Goal: Task Accomplishment & Management: Use online tool/utility

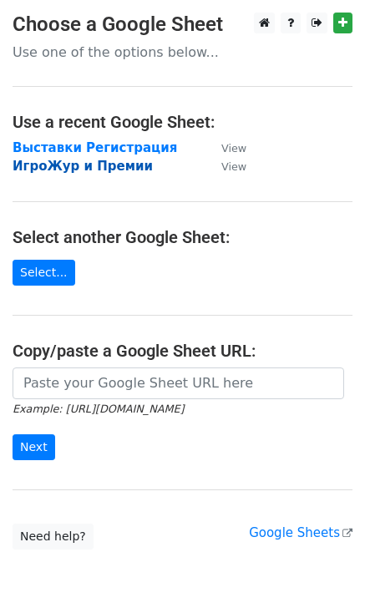
click at [56, 168] on strong "ИгроЖур и Премии" at bounding box center [83, 166] width 140 height 15
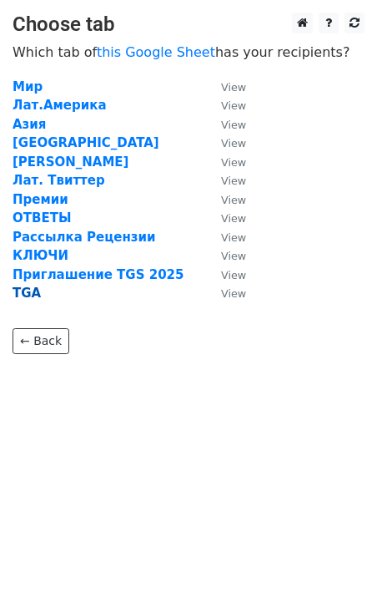
click at [31, 291] on strong "TGA" at bounding box center [27, 293] width 28 height 15
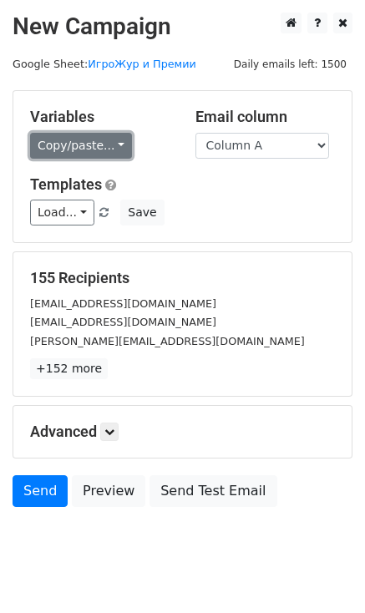
click at [112, 146] on link "Copy/paste..." at bounding box center [81, 146] width 102 height 26
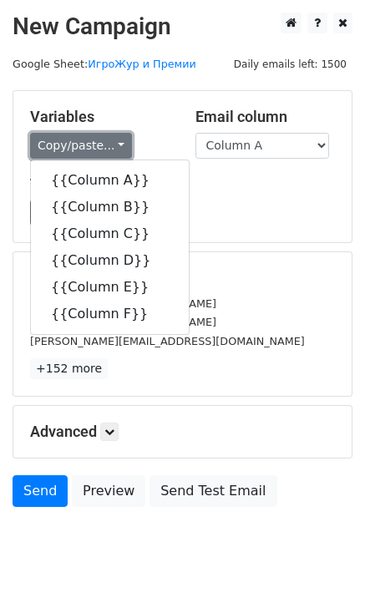
click at [112, 146] on link "Copy/paste..." at bounding box center [81, 146] width 102 height 26
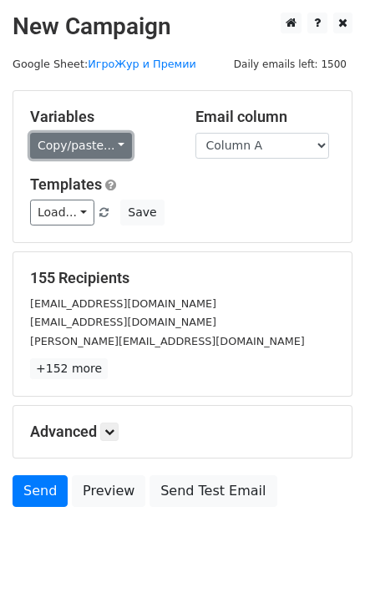
click at [90, 140] on link "Copy/paste..." at bounding box center [81, 146] width 102 height 26
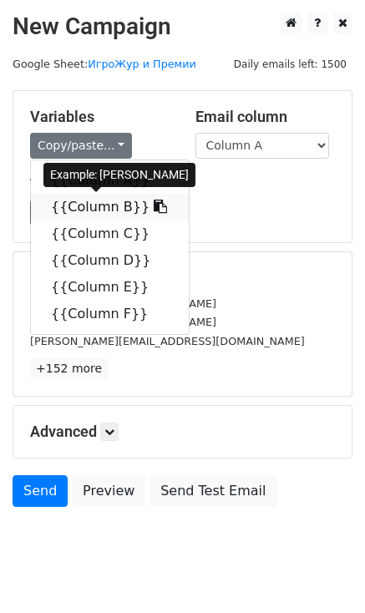
click at [100, 202] on link "{{Column B}}" at bounding box center [110, 207] width 158 height 27
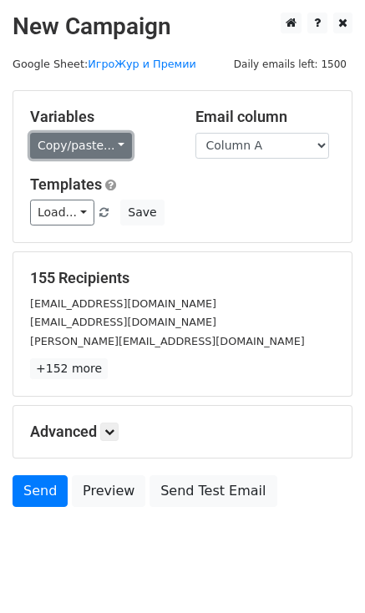
click at [100, 149] on link "Copy/paste..." at bounding box center [81, 146] width 102 height 26
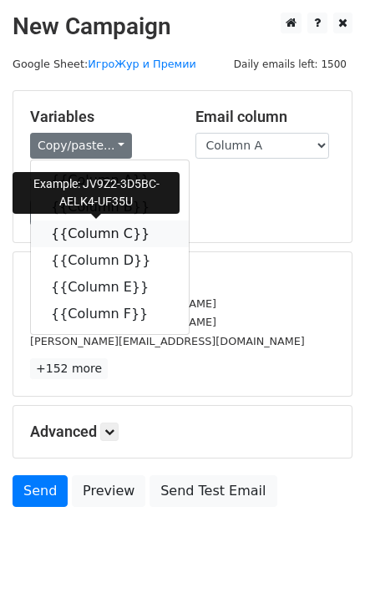
drag, startPoint x: 107, startPoint y: 240, endPoint x: 97, endPoint y: 240, distance: 10.1
click at [107, 240] on link "{{Column C}}" at bounding box center [110, 233] width 158 height 27
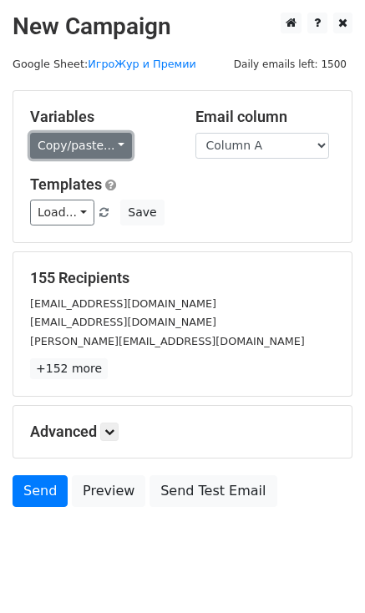
click at [107, 146] on link "Copy/paste..." at bounding box center [81, 146] width 102 height 26
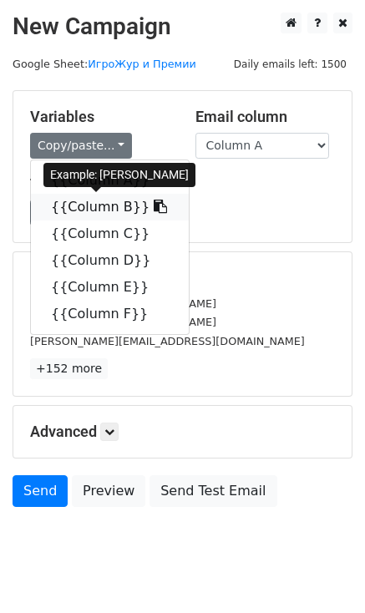
click at [93, 203] on link "{{Column B}}" at bounding box center [110, 207] width 158 height 27
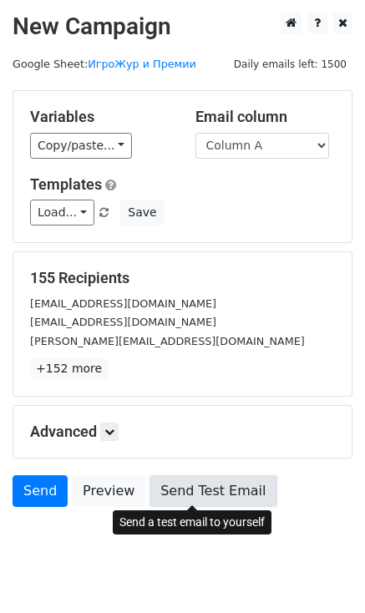
click at [185, 489] on link "Send Test Email" at bounding box center [212, 491] width 127 height 32
click at [210, 485] on link "Send Test Email" at bounding box center [212, 491] width 127 height 32
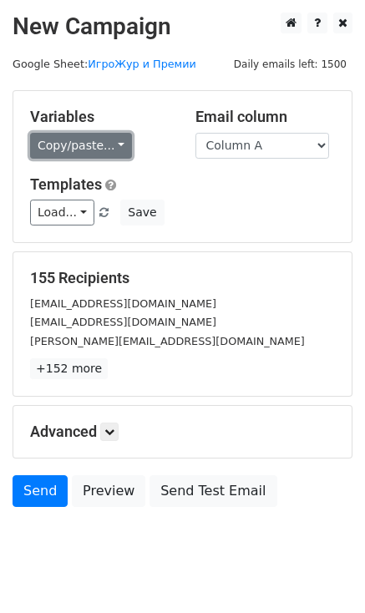
click at [101, 141] on link "Copy/paste..." at bounding box center [81, 146] width 102 height 26
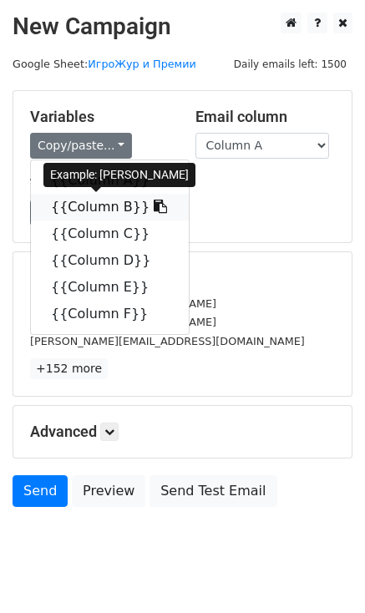
click at [97, 204] on link "{{Column B}}" at bounding box center [110, 207] width 158 height 27
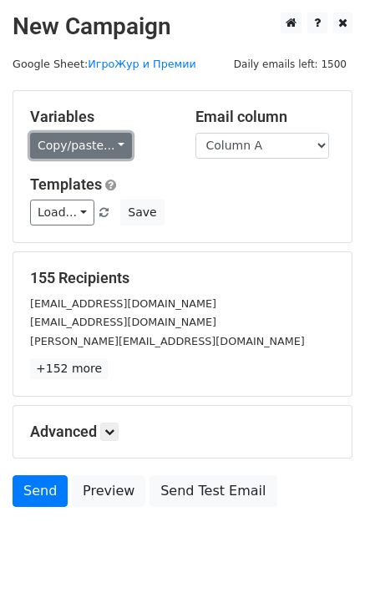
click at [97, 148] on link "Copy/paste..." at bounding box center [81, 146] width 102 height 26
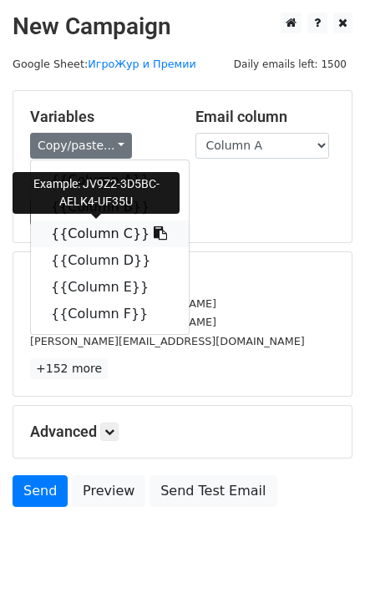
click at [85, 227] on link "{{Column C}}" at bounding box center [110, 233] width 158 height 27
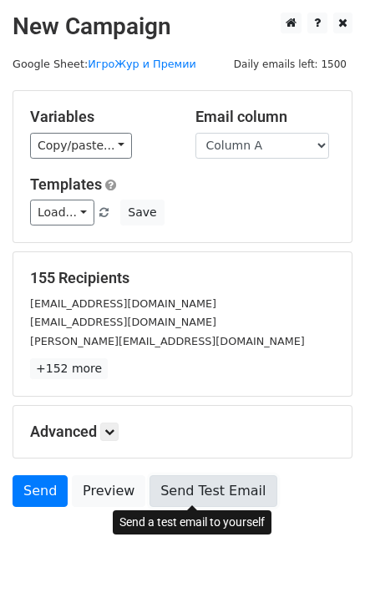
click at [223, 490] on link "Send Test Email" at bounding box center [212, 491] width 127 height 32
